Goal: Find specific page/section: Find specific page/section

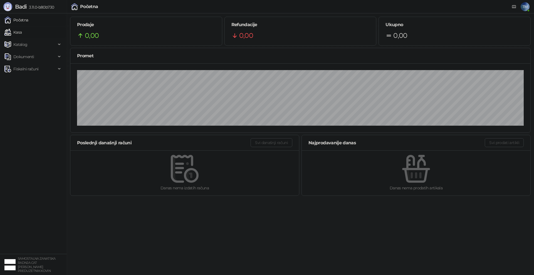
click at [17, 33] on link "Kasa" at bounding box center [12, 32] width 17 height 11
